Goal: Task Accomplishment & Management: Complete application form

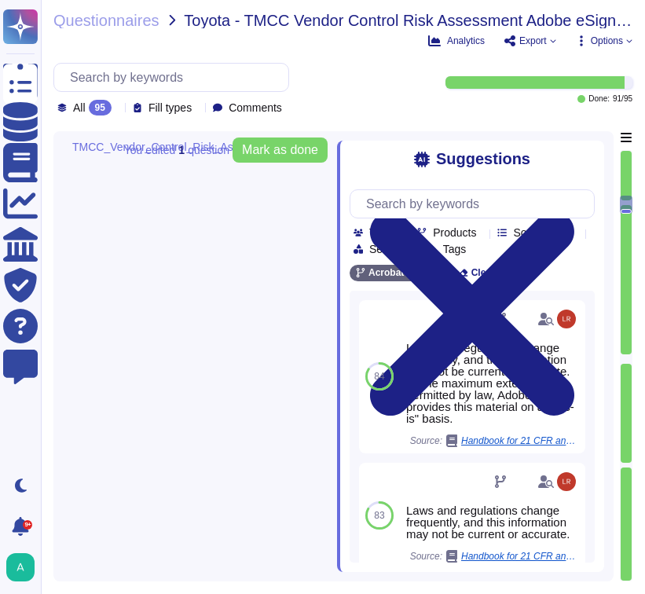
type textarea "When you purchase a product from Adobe, a license represents your right to use …"
type textarea "Adobe, like most multinational corporations, receives various complaints or all…"
type textarea "There have been no losses or breaches experienced by Adobe in the last five yea…"
type textarea "Adobe complies with all applicable privacy and data security laws and regulatio…"
type textarea "This is handled by the Risk Advisory and Assurance Services (RaaS) team in conj…"
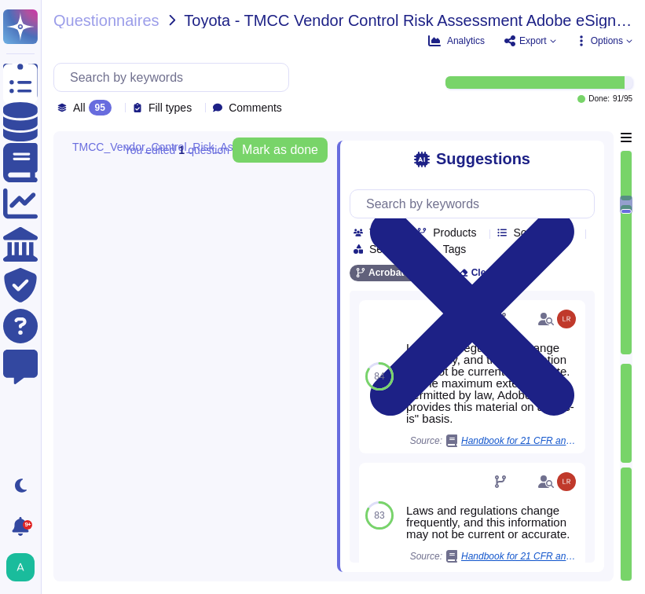
type textarea "Yes"
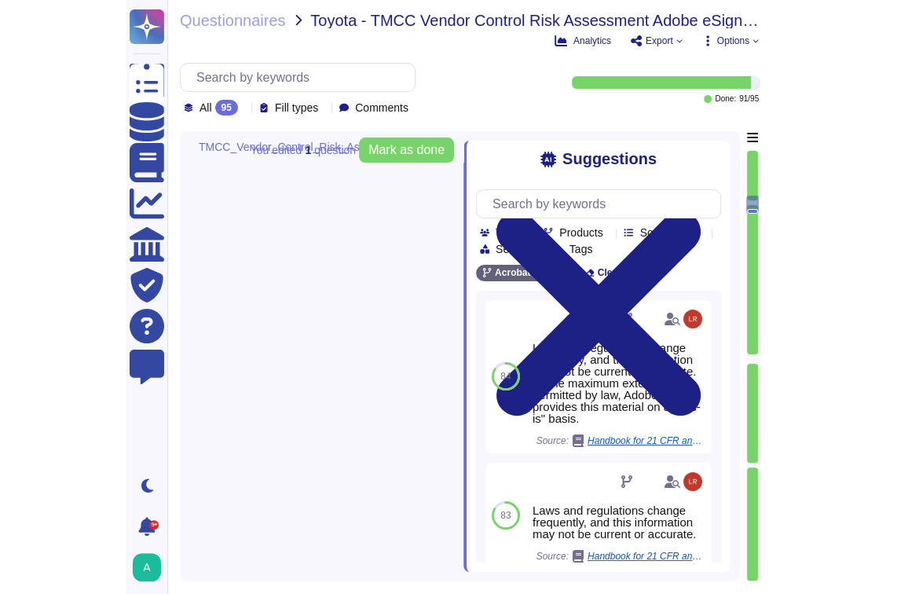
scroll to position [1, 0]
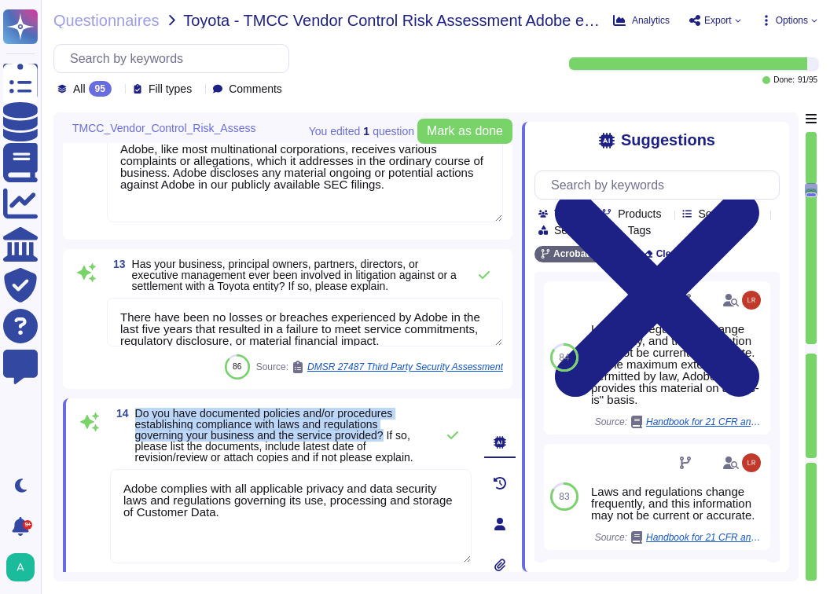
type textarea "At Adobe, good business begins with our commitment to the highest ethical stand…"
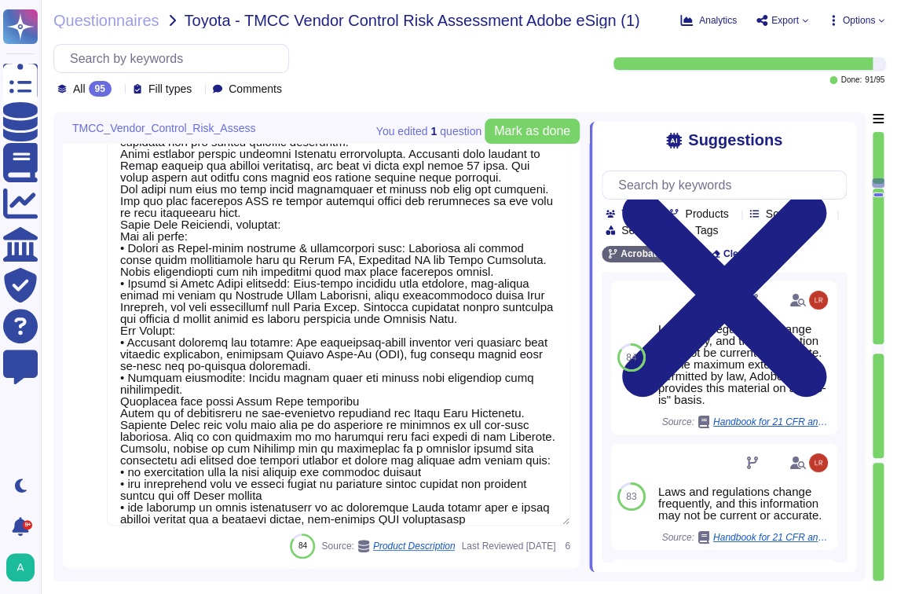
type textarea "Adobe has not reported any material regulatory complaints, orders, fines, or en…"
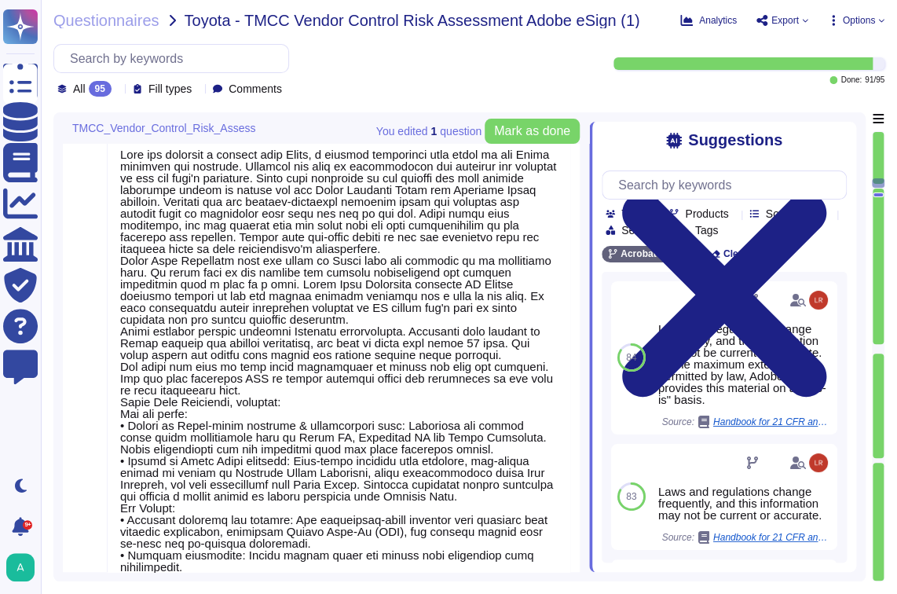
type textarea "Adobe has not reported any material regulatory complaints, orders, fines, or en…"
type textarea "There have been no losses or breaches experienced by Adobe in the last five yea…"
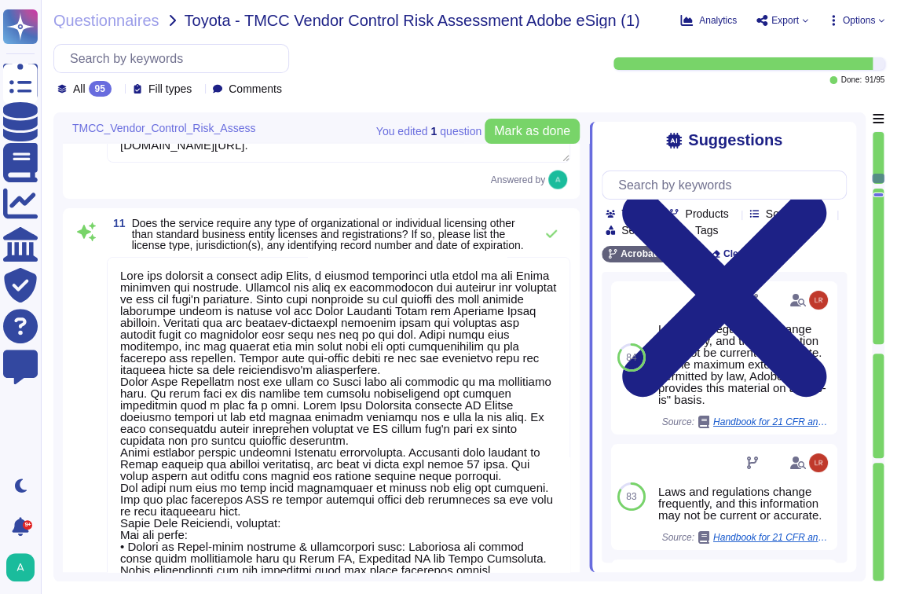
type textarea "Adobe uses a third party for handling of credit card data. We can provide PCI C…"
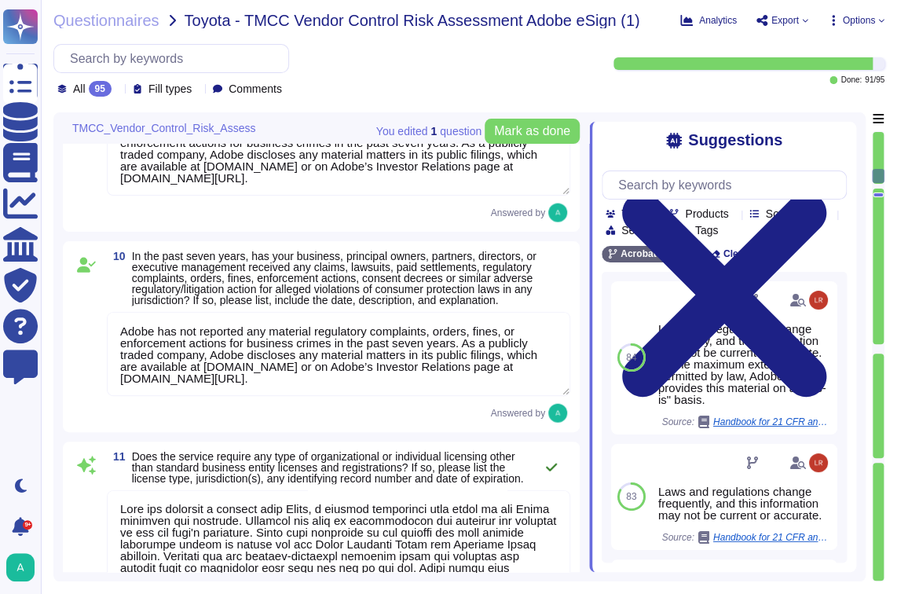
type textarea "Acrobat Sign, an Adobe Document Cloud solution, is a cloud-based, enterprise-cl…"
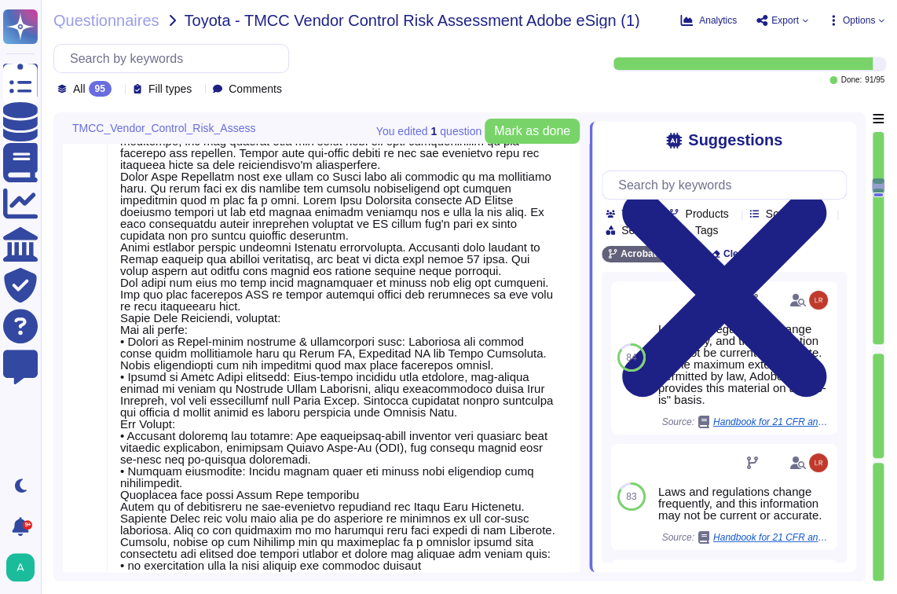
type textarea "Adobe, like most multinational corporations, receives various complaints or all…"
type textarea "There have been no losses or breaches experienced by Adobe in the last five yea…"
type textarea "Adobe complies with all applicable privacy and data security laws and regulatio…"
type textarea "This is handled by the Risk Advisory and Assurance Services (RaaS) team in conj…"
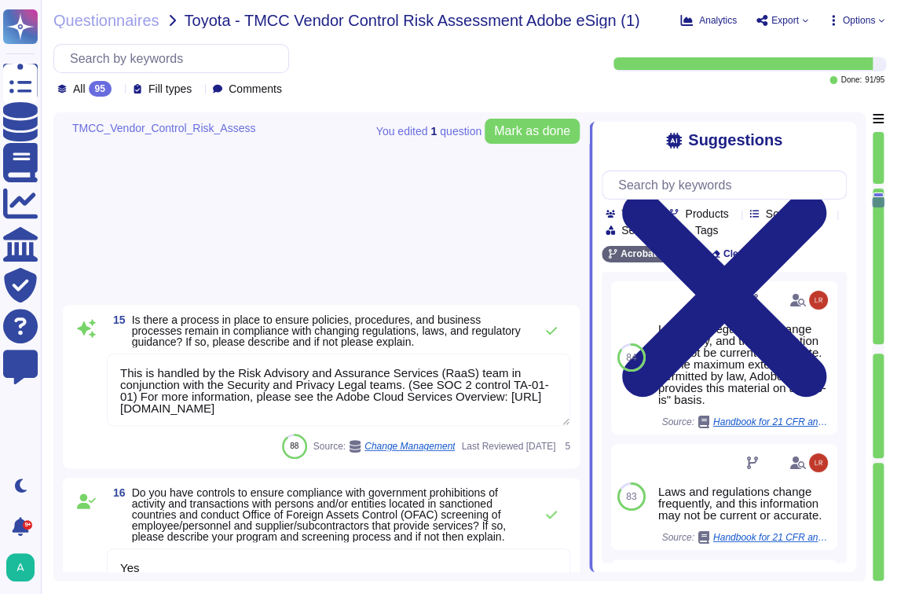
type textarea "Yes"
type textarea "At Adobe, good business begins with our commitment to the highest ethical stand…"
type textarea "Adobe has nothing to report at this time with respect to any supervisory author…"
type textarea "You should always seek to report to someone who you believe is neutral and not …"
type textarea "Adobe is required by law to file public reports and communications with the U.S…"
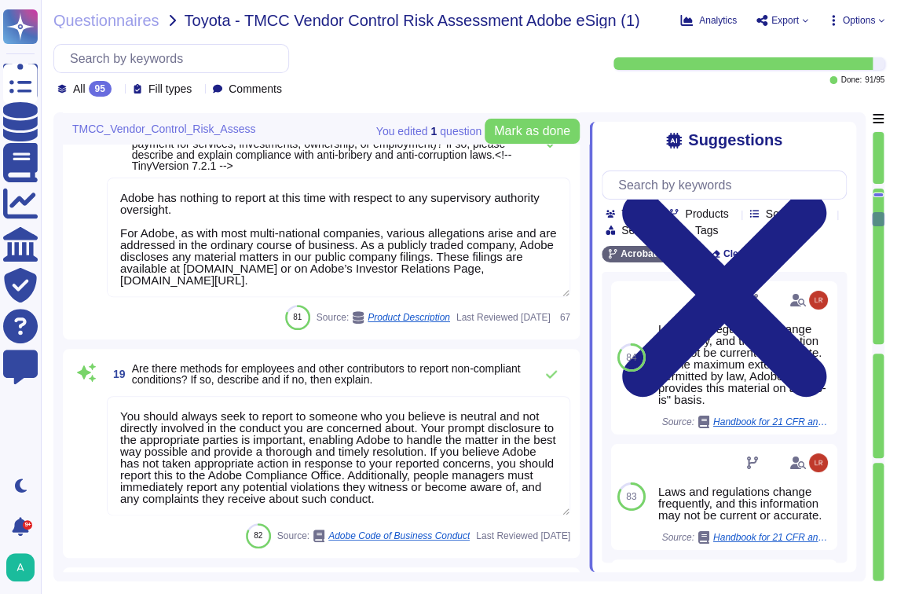
type textarea "Please see the publicly facing information here: [URL][DOMAIN_NAME]"
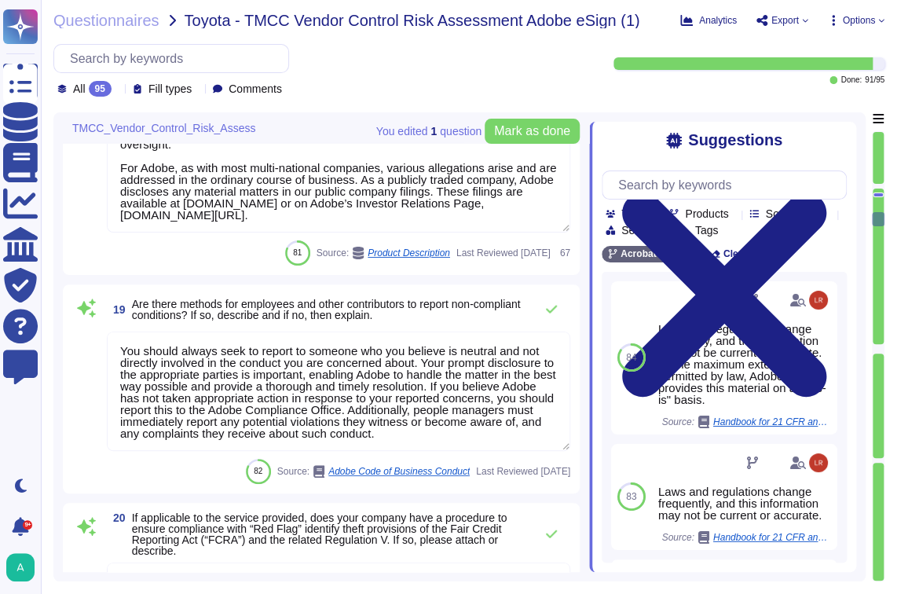
type textarea "Adobe has numerous trainings in place which all highlight the topic of Fraud in…"
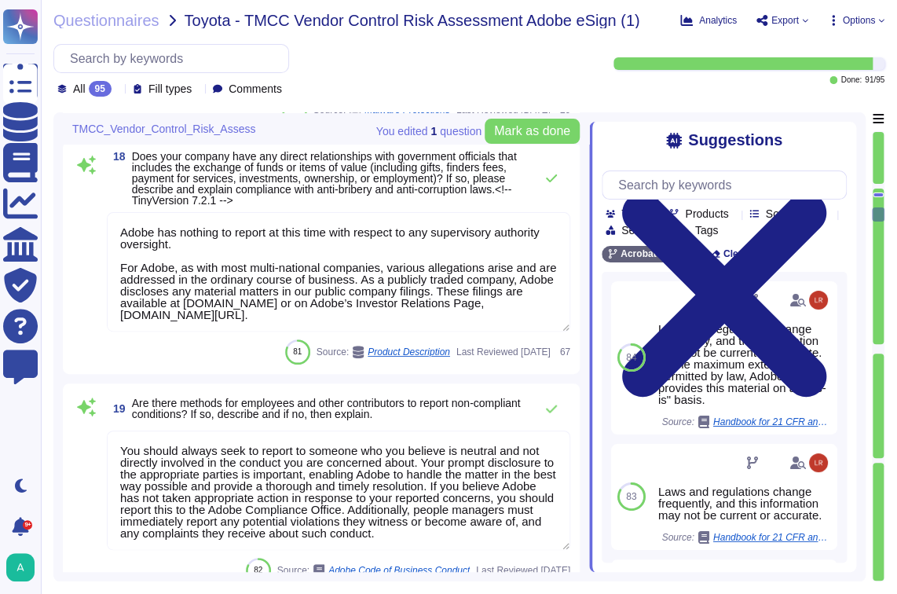
scroll to position [3385, 0]
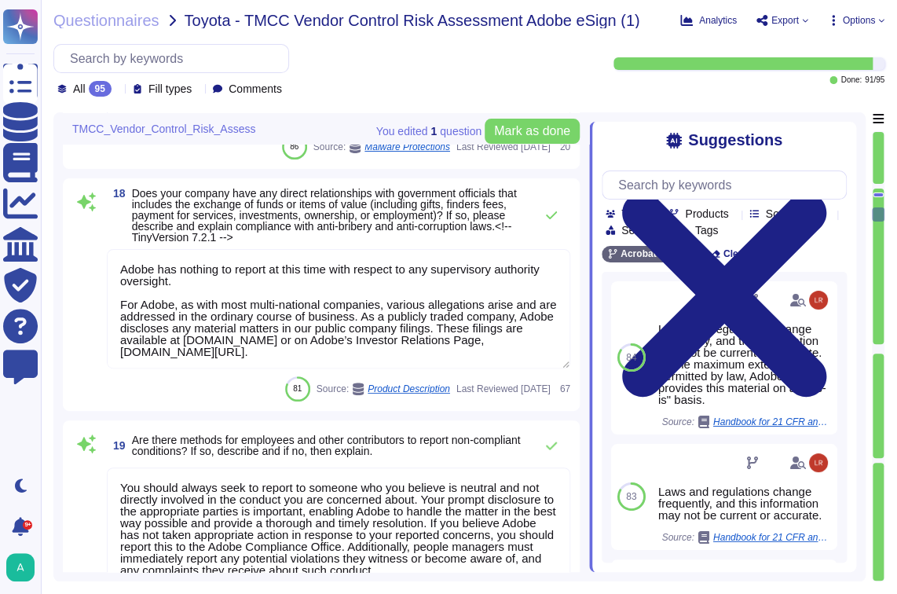
type textarea "Yes"
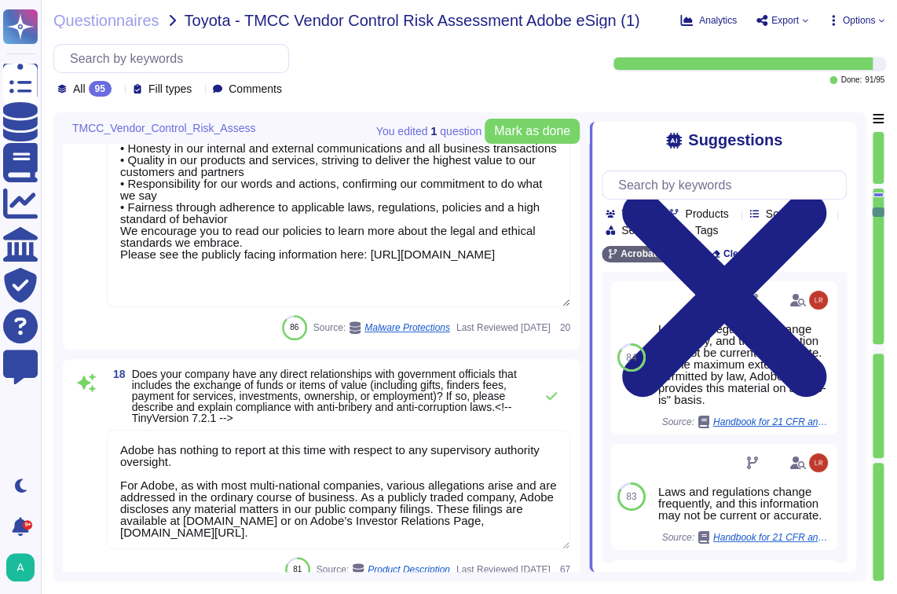
type textarea "This is handled by the Risk Advisory and Assurance Services (RaaS) team in conj…"
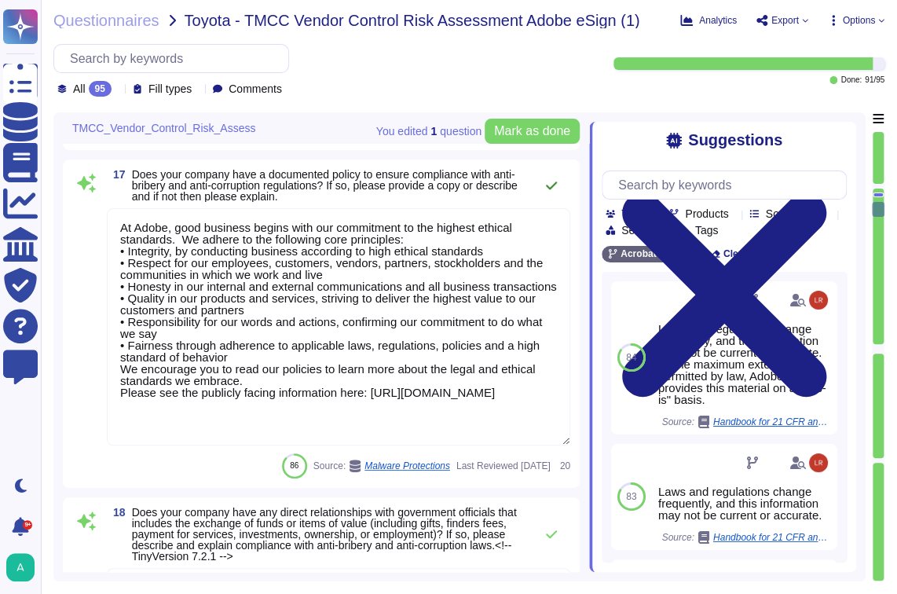
type textarea "Adobe complies with all applicable privacy and data security laws and regulatio…"
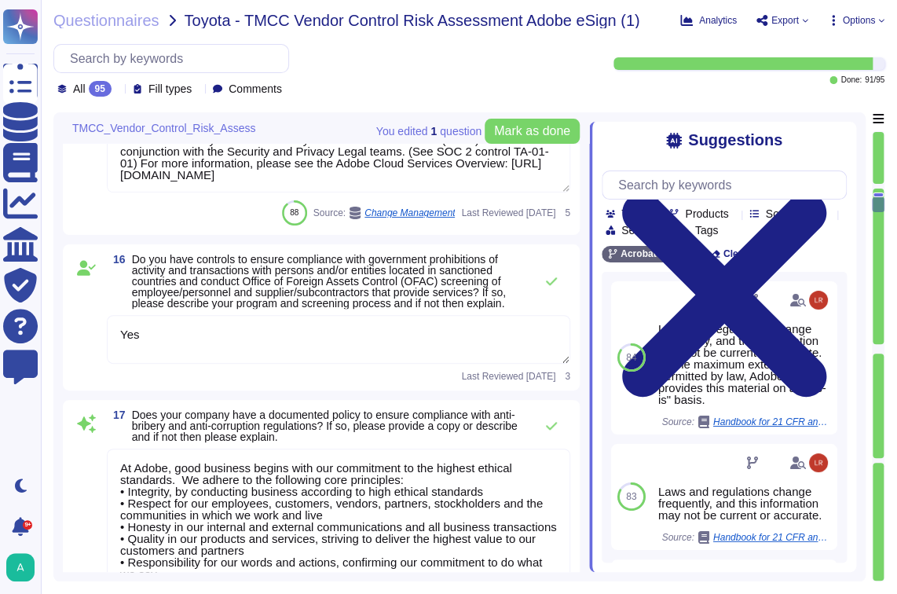
type textarea "There have been no losses or breaches experienced by Adobe in the last five yea…"
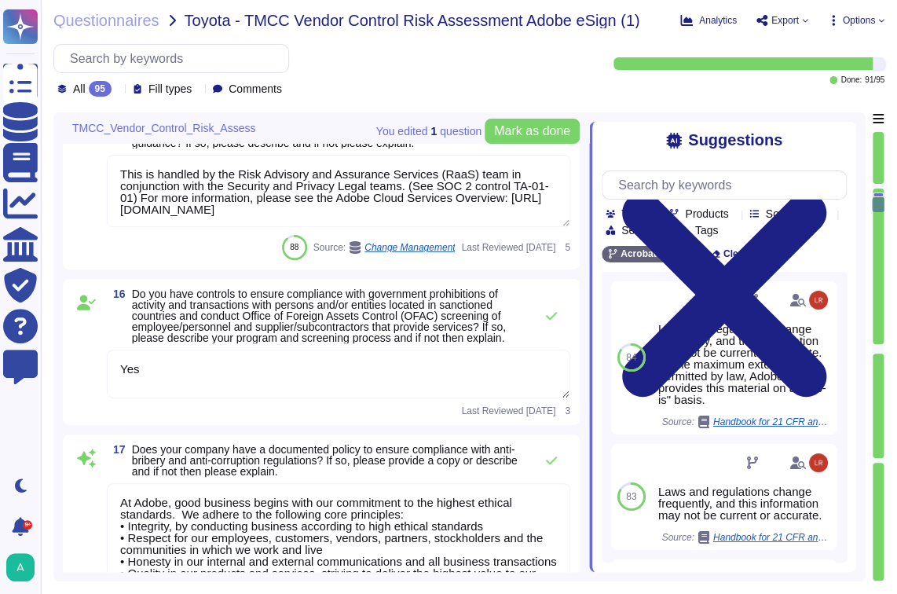
scroll to position [2813, 0]
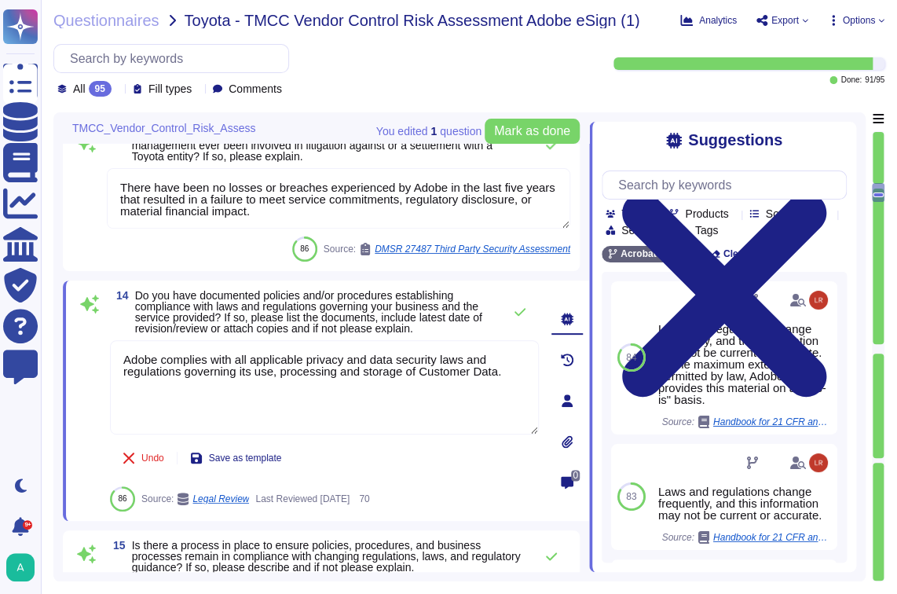
type textarea "When you purchase a product from Adobe, a license represents your right to use …"
type textarea "Adobe, like most multinational corporations, receives various complaints or all…"
type textarea "This is handled by the Risk Advisory and Assurance Services (RaaS) team in conj…"
type textarea "Yes"
type textarea "At Adobe, good business begins with our commitment to the highest ethical stand…"
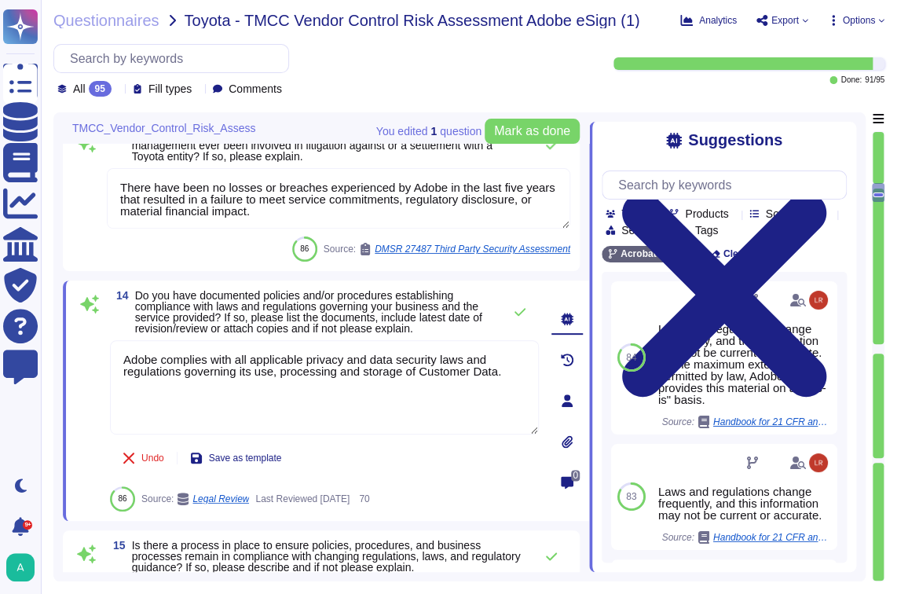
click at [581, 201] on div "13 Has your business, principal owners, partners, directors, or executive manag…" at bounding box center [326, 195] width 526 height 152
click at [644, 91] on div "All 95 Fill types Comments Done: 91 / 95" at bounding box center [468, 70] width 831 height 53
click at [551, 77] on div "All 95 Fill types Comments" at bounding box center [323, 70] width 541 height 53
click at [580, 97] on div "Questionnaires Toyota - TMCC Vendor Control Risk Assessment Adobe eSign (1) Ana…" at bounding box center [469, 297] width 856 height 594
click at [530, 591] on div "Questionnaires Toyota - TMCC Vendor Control Risk Assessment Adobe eSign (1) Ana…" at bounding box center [469, 297] width 856 height 594
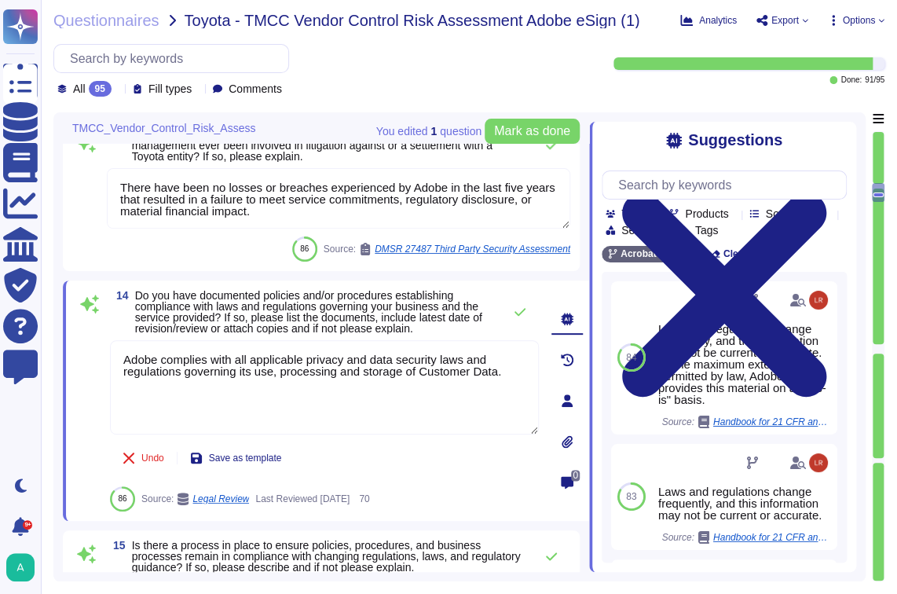
click at [368, 64] on div "All 95 Fill types Comments" at bounding box center [323, 70] width 541 height 53
click at [360, 199] on textarea "There have been no losses or breaches experienced by Adobe in the last five yea…" at bounding box center [339, 198] width 464 height 60
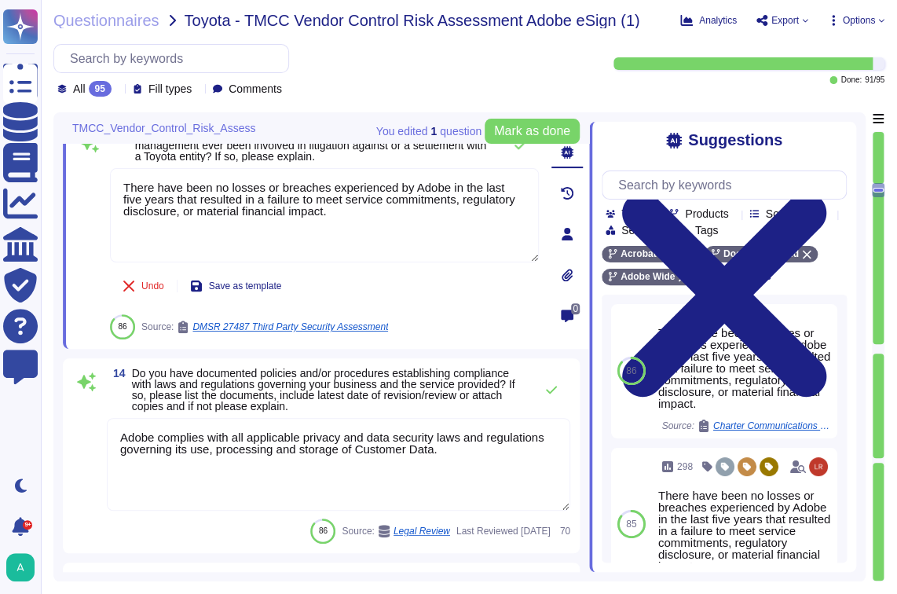
click at [585, 371] on div "14 Do you have documented policies and/or procedures establishing compliance wi…" at bounding box center [326, 455] width 526 height 195
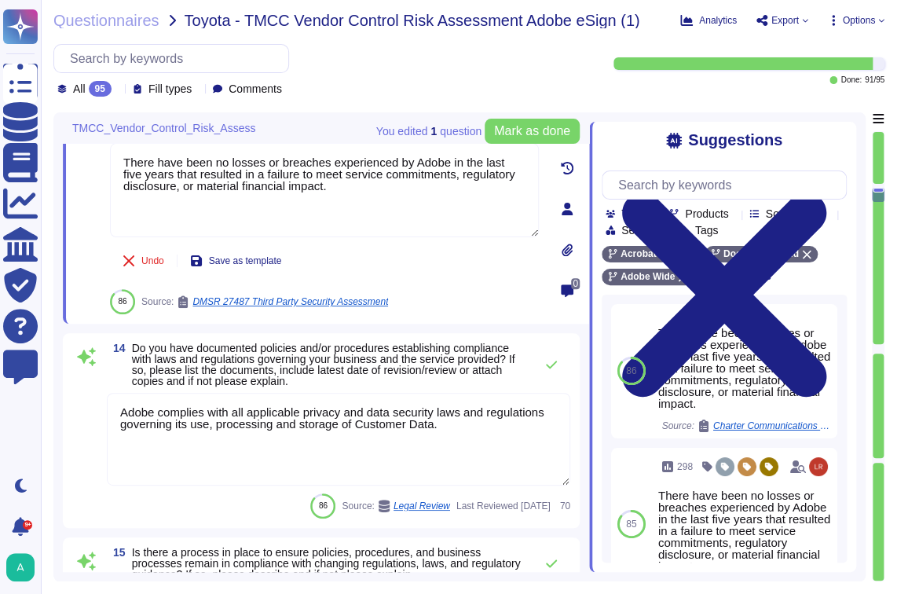
scroll to position [2839, 0]
click at [521, 509] on span "Last Reviewed [DATE]" at bounding box center [503, 504] width 94 height 9
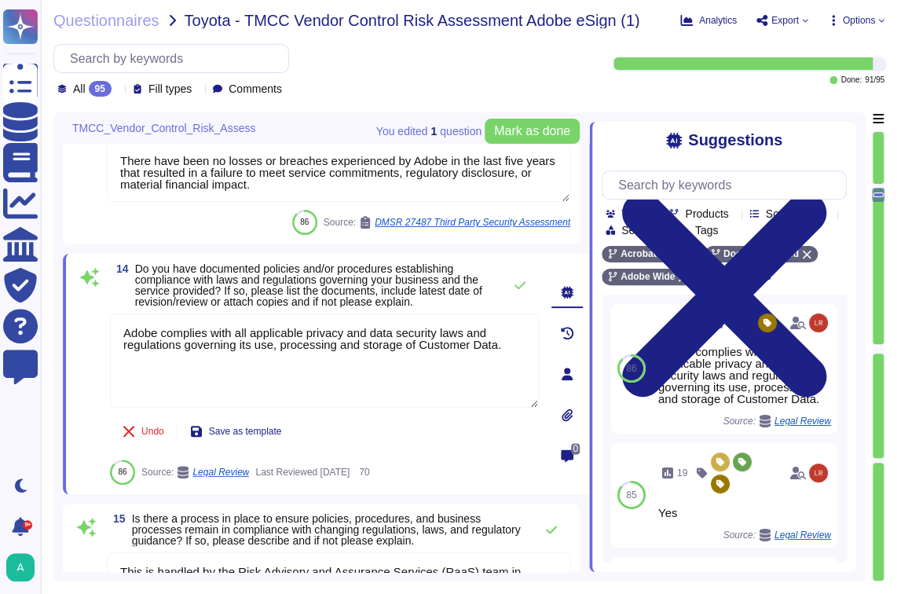
drag, startPoint x: 521, startPoint y: 512, endPoint x: 581, endPoint y: 286, distance: 234.0
click at [581, 286] on div "0" at bounding box center [567, 374] width 44 height 222
click at [572, 291] on div at bounding box center [567, 292] width 31 height 31
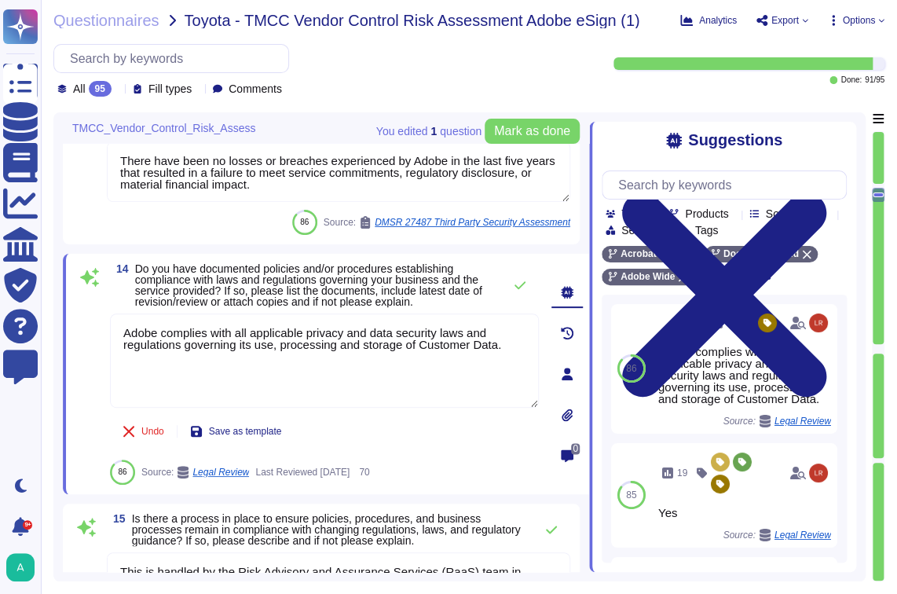
click at [572, 291] on div at bounding box center [567, 292] width 31 height 31
drag, startPoint x: 572, startPoint y: 291, endPoint x: 473, endPoint y: 64, distance: 247.7
click at [473, 64] on div "All 95 Fill types Comments" at bounding box center [323, 70] width 541 height 53
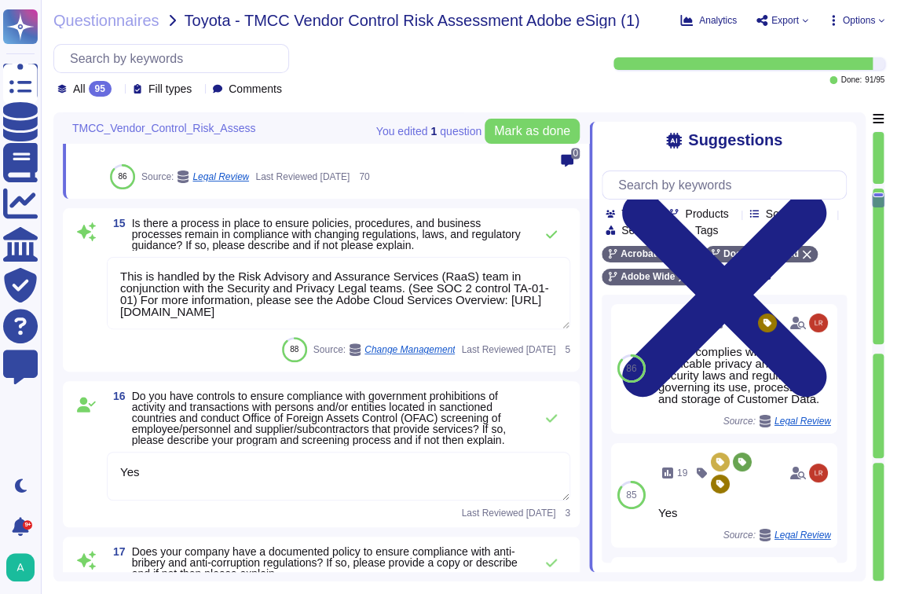
type textarea "Adobe has nothing to report at this time with respect to any supervisory author…"
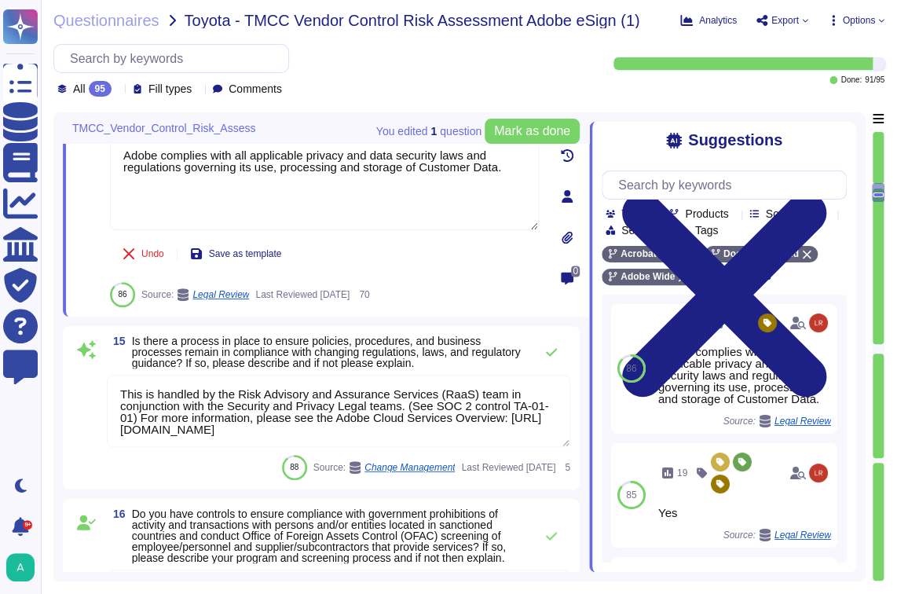
scroll to position [2813, 0]
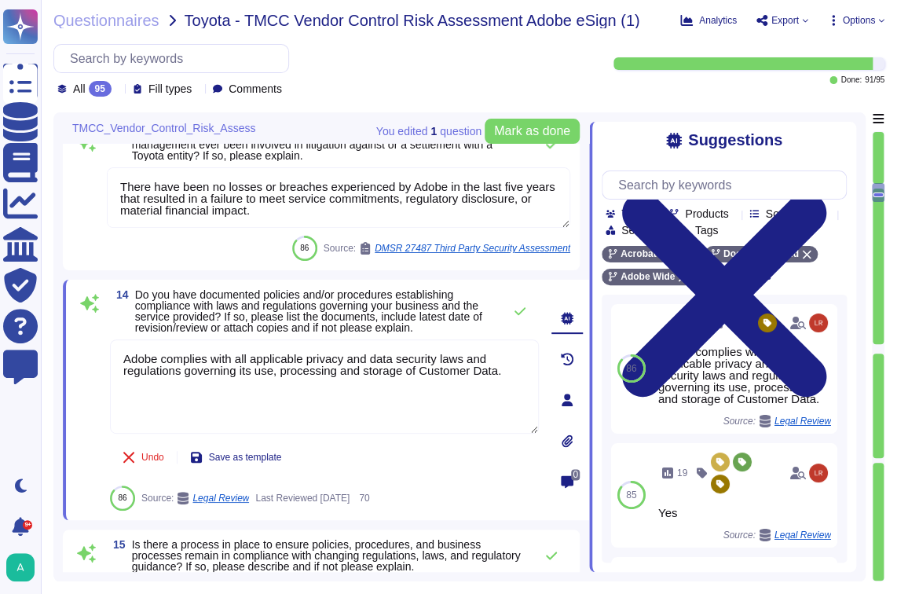
type textarea "When you purchase a product from Adobe, a license represents your right to use …"
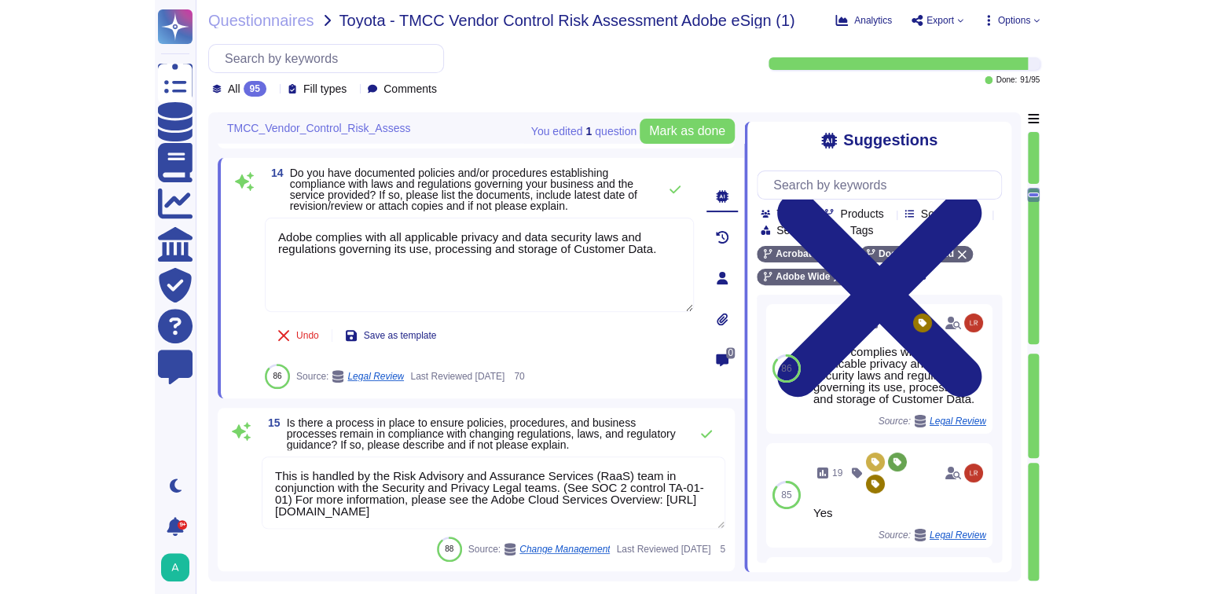
scroll to position [2943, 0]
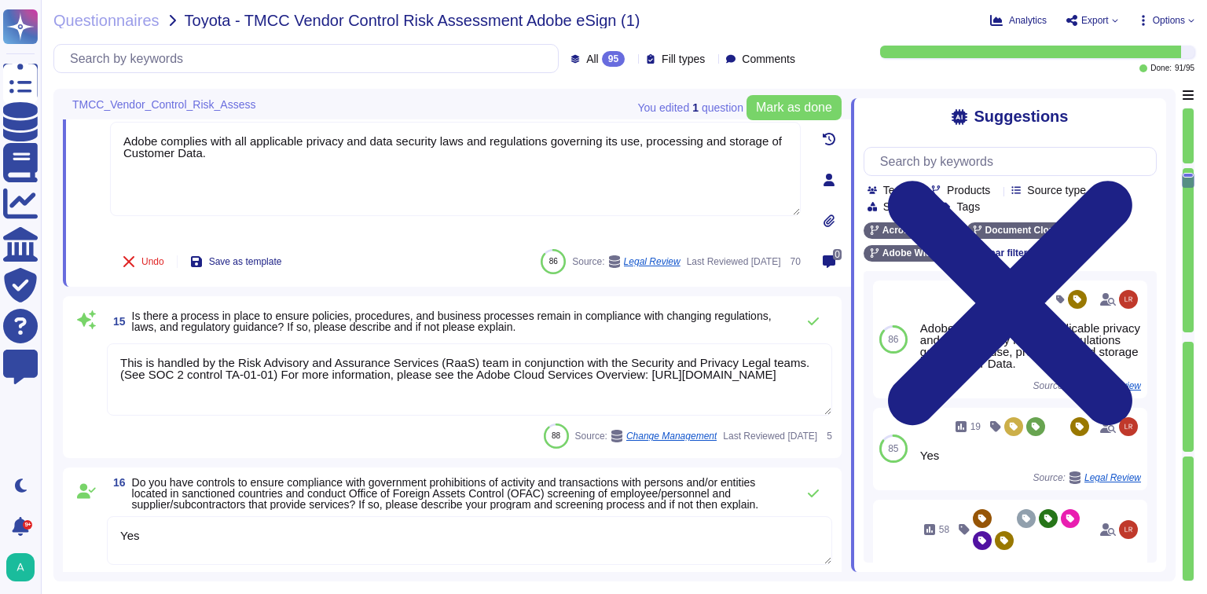
type textarea "Adobe has nothing to report at this time with respect to any supervisory author…"
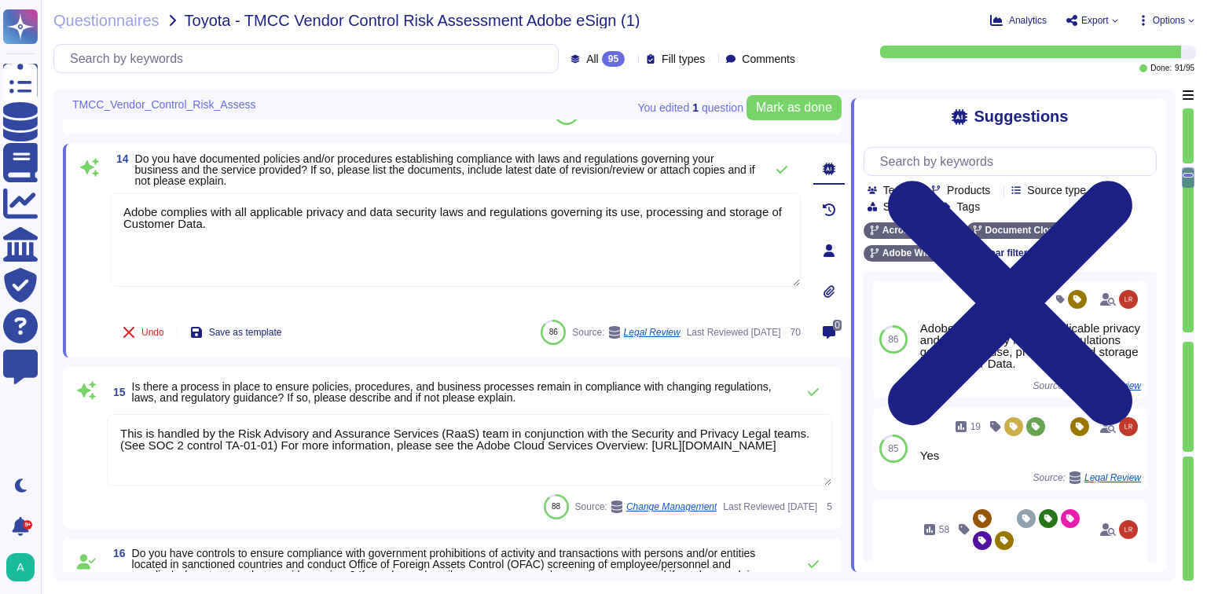
scroll to position [2923, 0]
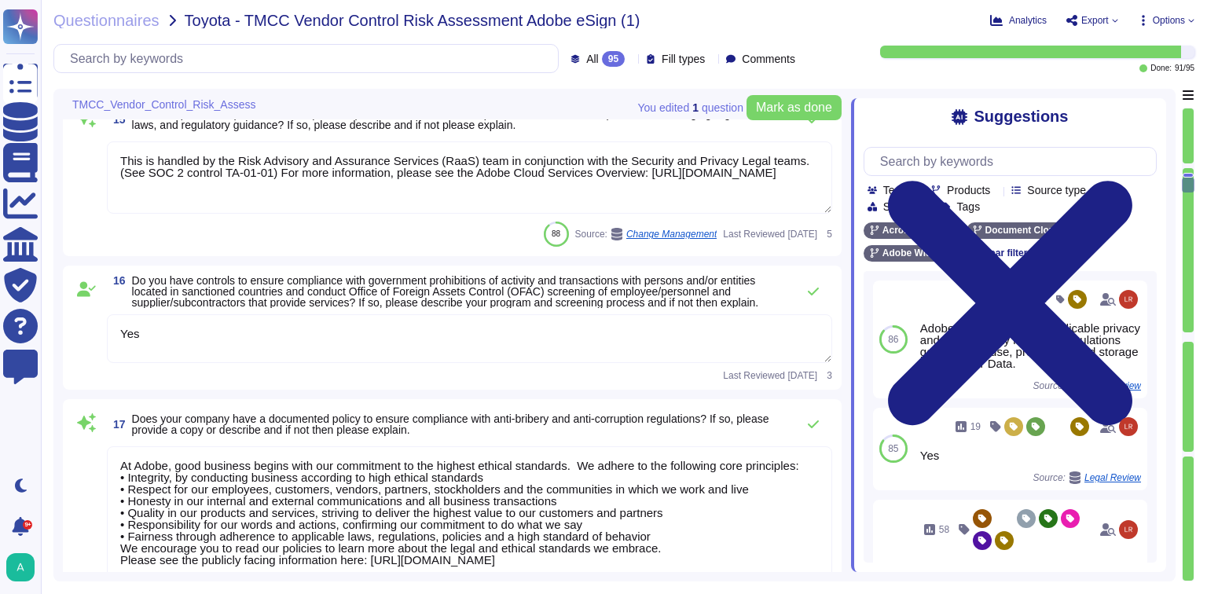
type textarea "You should always seek to report to someone who you believe is neutral and not …"
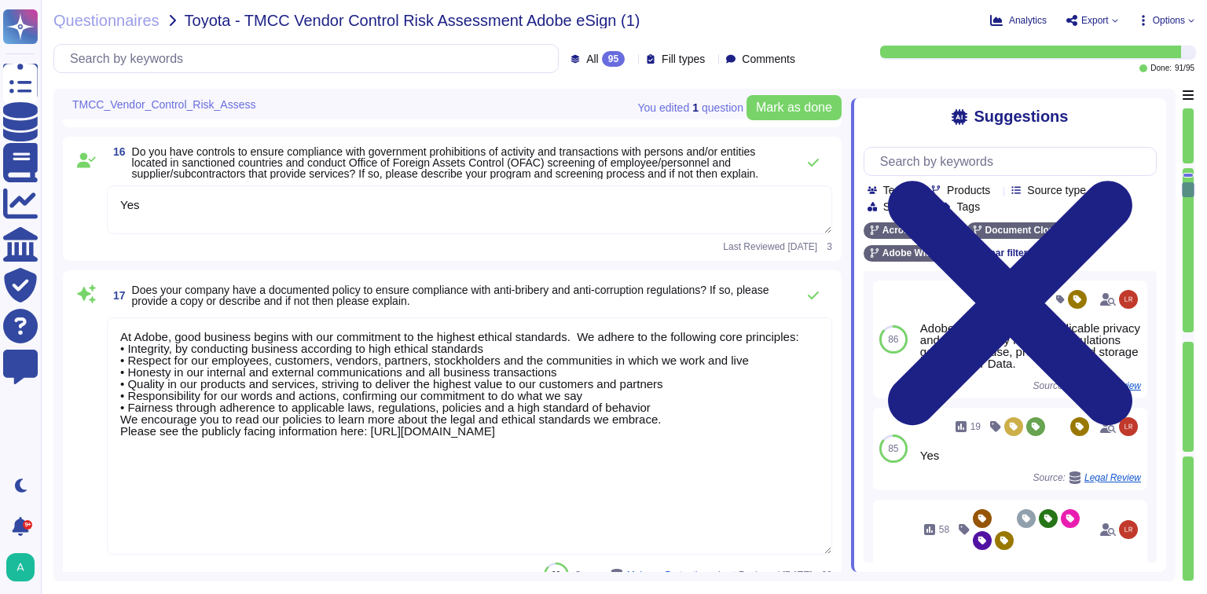
type textarea "Adobe is required by law to file public reports and communications with the U.S…"
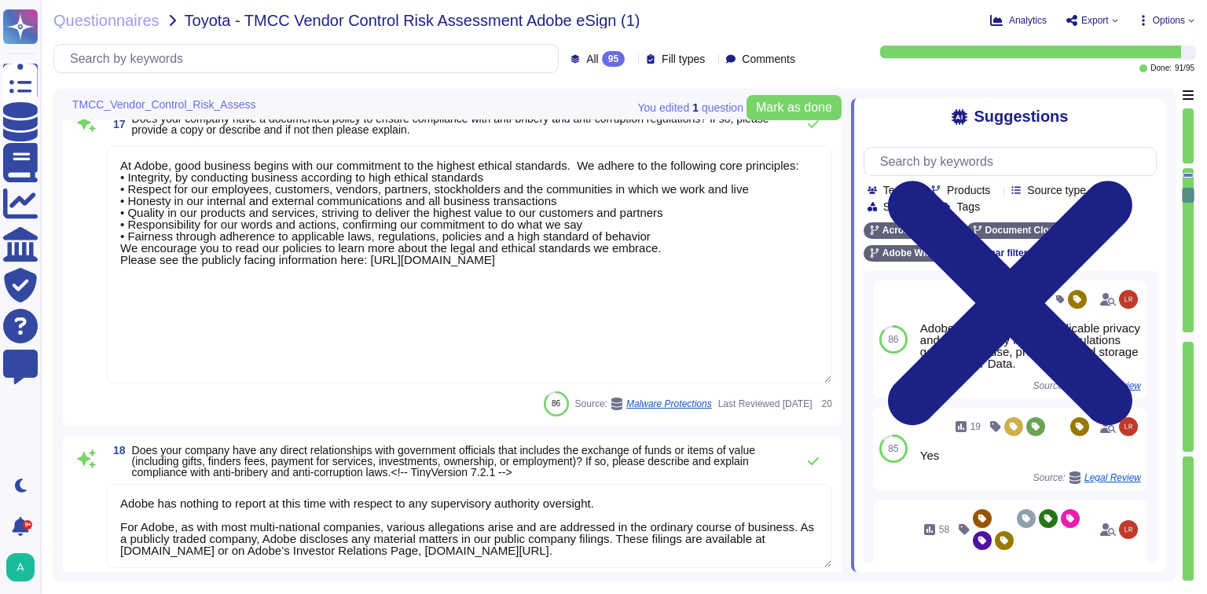
type textarea "Please see the publicly facing information here: [URL][DOMAIN_NAME]"
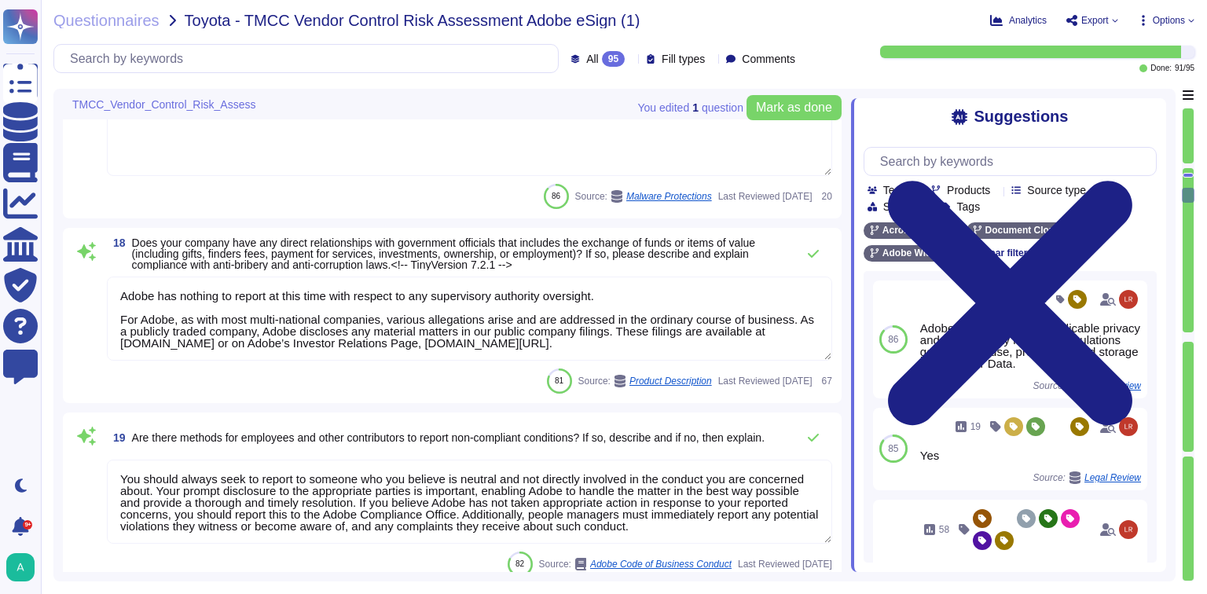
type textarea "Adobe has numerous trainings in place which all highlight the topic of Fraud in…"
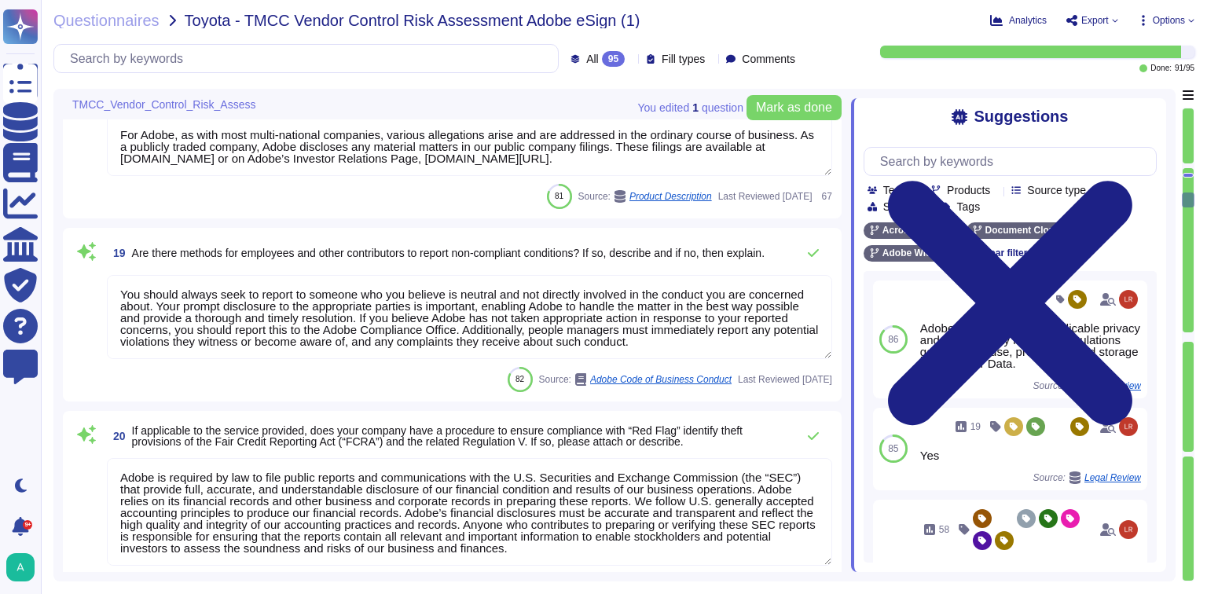
type textarea "Adobe Employee entitlements are not disclosed."
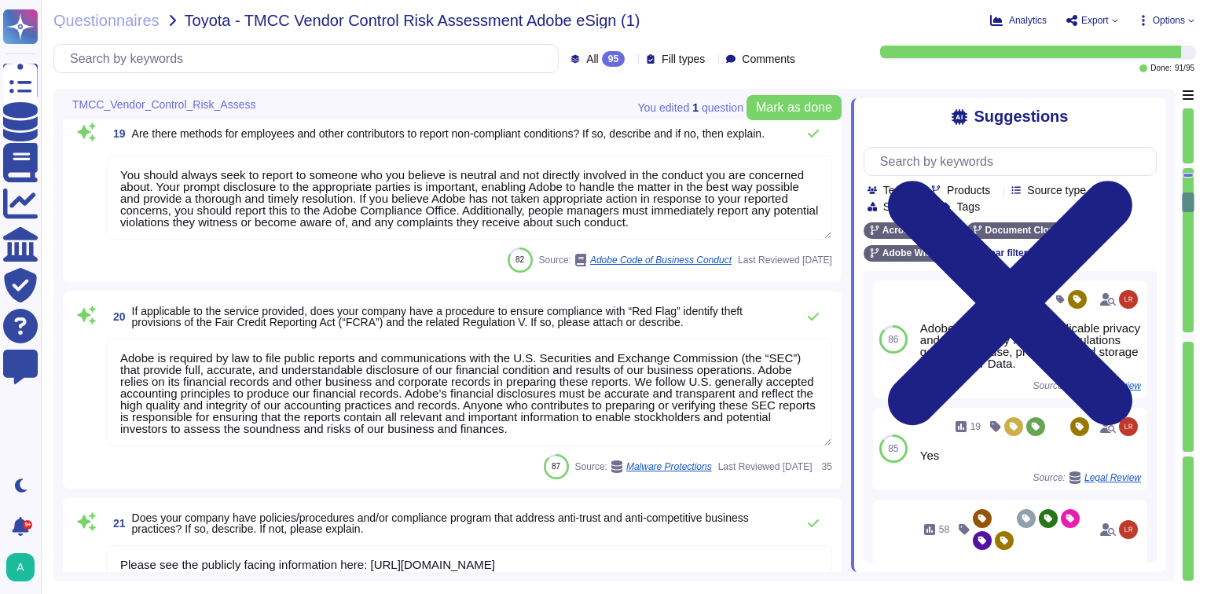
type textarea "The Adobe People Resources Security Standard outlines specific details for back…"
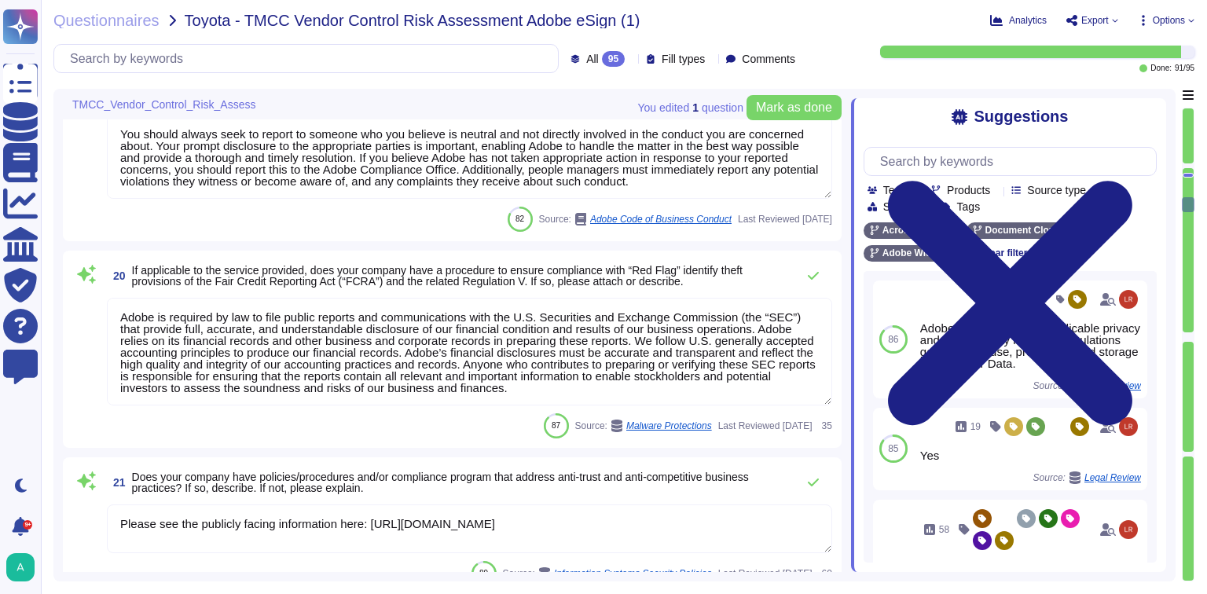
scroll to position [3986, 0]
